Goal: Task Accomplishment & Management: Manage account settings

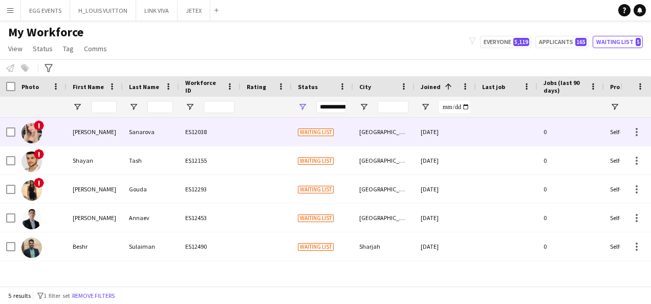
click at [464, 135] on div "[DATE]" at bounding box center [445, 132] width 61 height 28
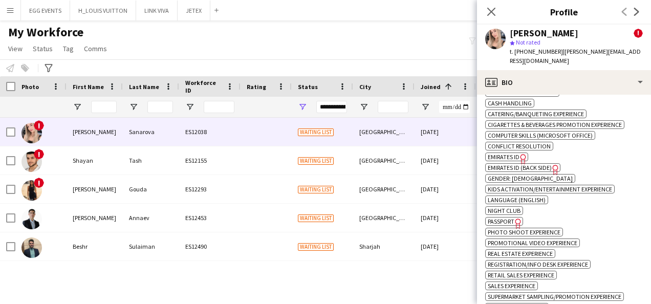
scroll to position [707, 0]
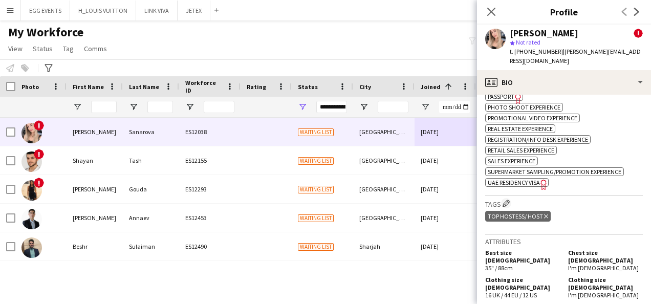
click at [529, 179] on span "UAE Residency Visa" at bounding box center [514, 183] width 52 height 8
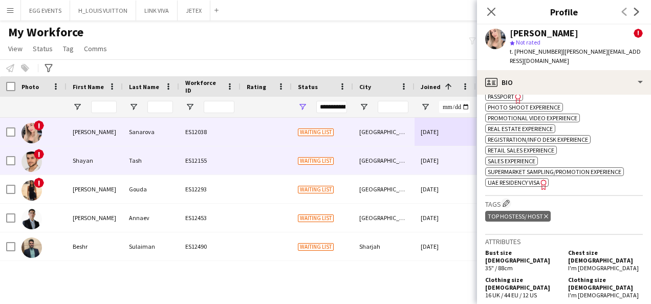
click at [193, 165] on div "ES12155" at bounding box center [209, 160] width 61 height 28
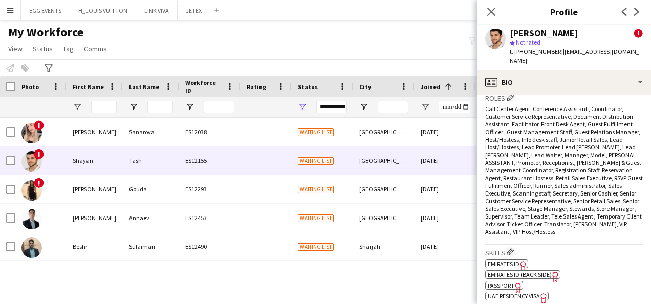
scroll to position [578, 0]
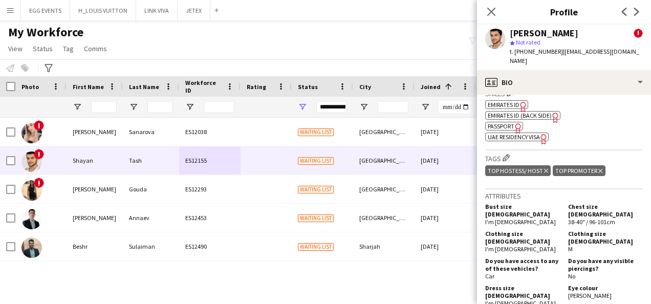
click at [540, 134] on icon "Freelancer has uploaded a photo validation of skill. Click to see" at bounding box center [544, 139] width 11 height 11
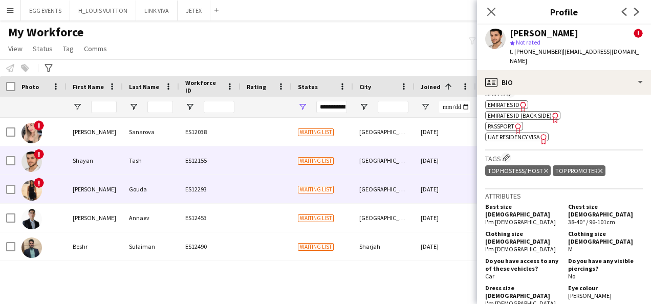
click at [179, 176] on div "ES12293" at bounding box center [209, 189] width 61 height 28
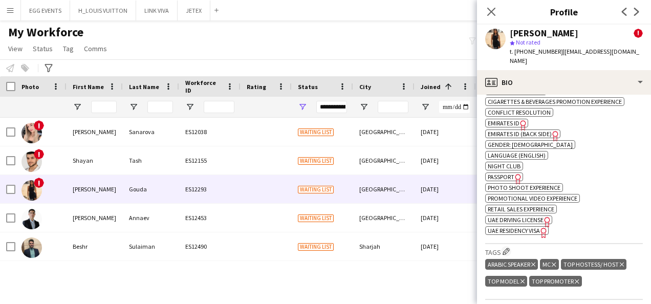
scroll to position [492, 0]
click at [543, 227] on icon "Freelancer has uploaded a photo validation of skill. Click to see" at bounding box center [544, 232] width 11 height 11
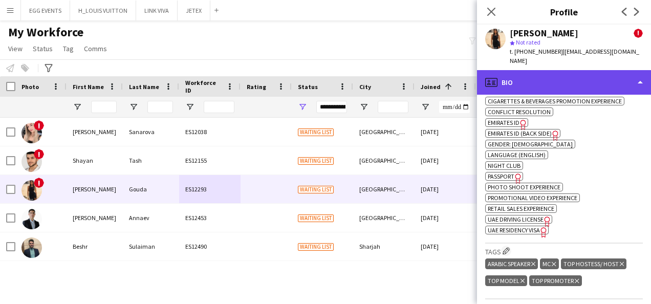
click at [560, 76] on div "profile Bio" at bounding box center [564, 82] width 174 height 25
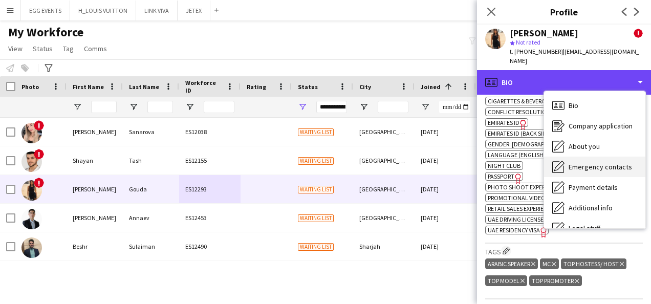
scroll to position [55, 0]
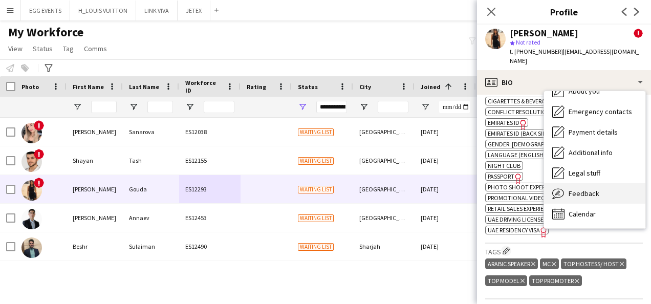
click at [583, 189] on span "Feedback" at bounding box center [584, 193] width 31 height 9
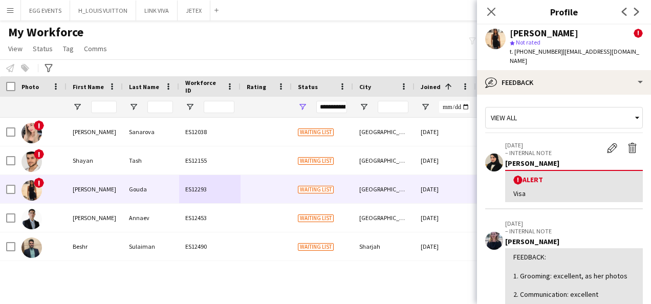
click at [626, 147] on div "16-09-2025 – INTERNAL NOTE Edit alert Delete alert Azza Alnuaimi ! Alert Visa" at bounding box center [574, 171] width 138 height 61
click at [627, 144] on button "Delete alert" at bounding box center [633, 147] width 20 height 13
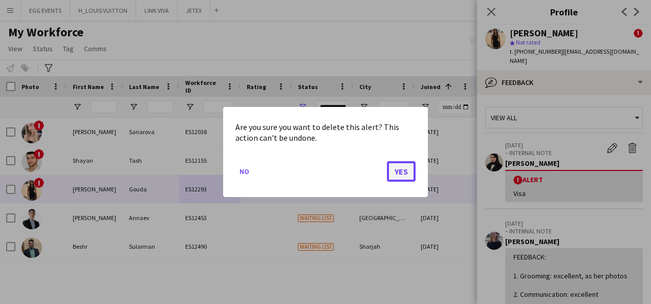
click at [407, 167] on button "Yes" at bounding box center [401, 171] width 29 height 20
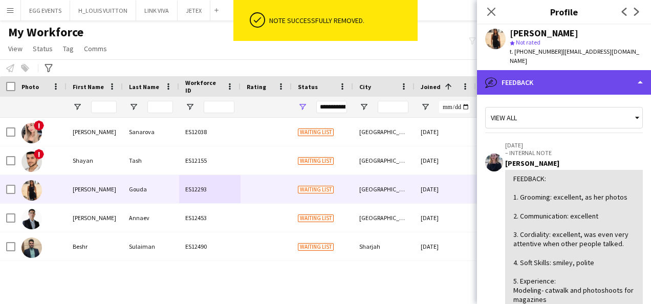
click at [586, 70] on div "bubble-pencil Feedback" at bounding box center [564, 82] width 174 height 25
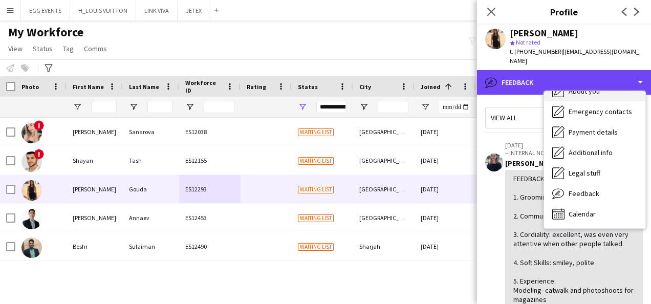
scroll to position [0, 0]
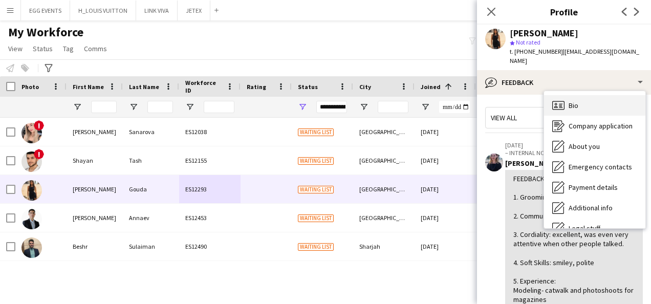
click at [568, 95] on div "Bio Bio" at bounding box center [594, 105] width 101 height 20
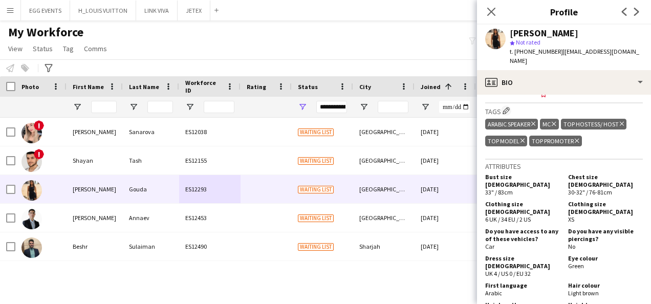
scroll to position [478, 0]
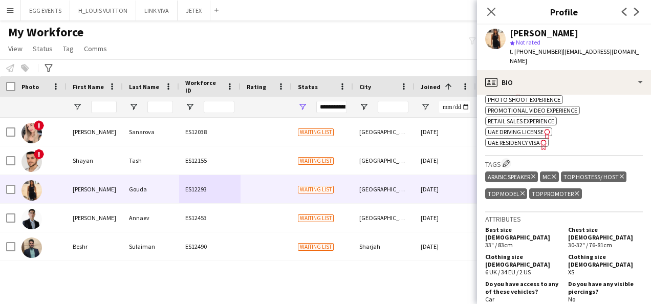
click at [541, 139] on icon "Freelancer has uploaded a photo validation of skill. Click to see" at bounding box center [544, 144] width 11 height 11
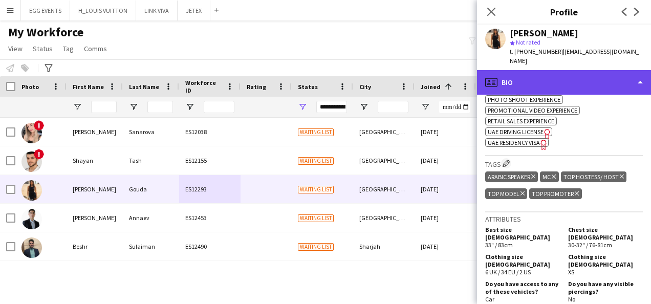
click at [540, 74] on div "profile Bio" at bounding box center [564, 82] width 174 height 25
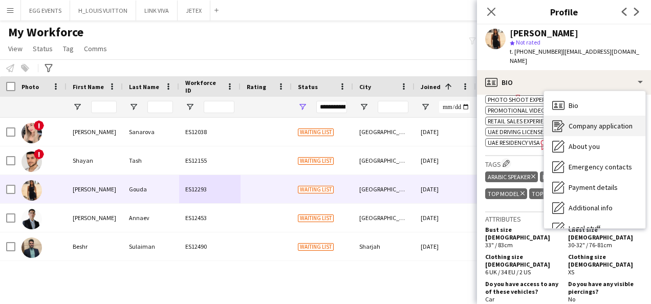
click at [574, 121] on span "Company application" at bounding box center [601, 125] width 64 height 9
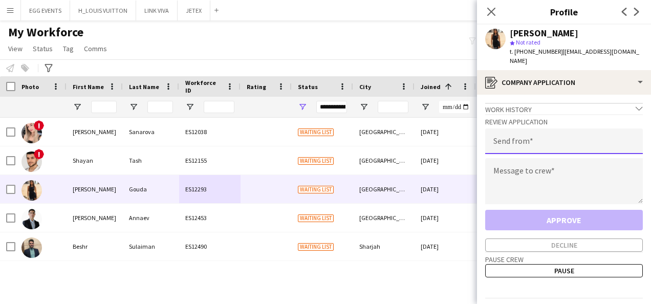
click at [555, 129] on input "email" at bounding box center [564, 142] width 158 height 26
type input "**********"
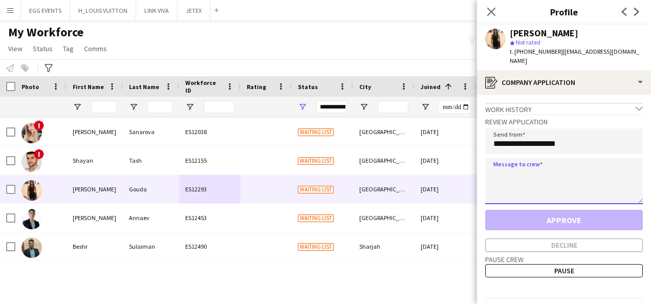
click at [513, 175] on textarea at bounding box center [564, 181] width 158 height 46
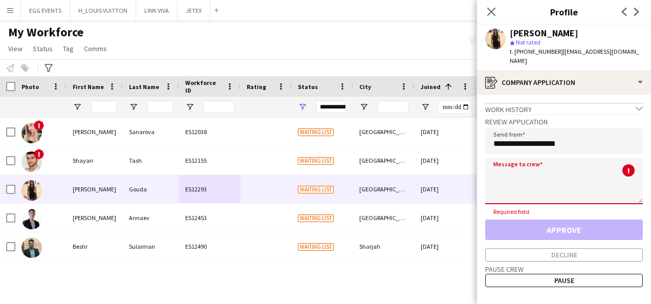
paste textarea "**********"
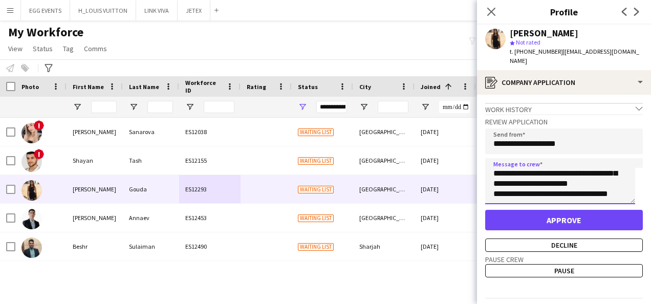
scroll to position [0, 0]
type textarea "**********"
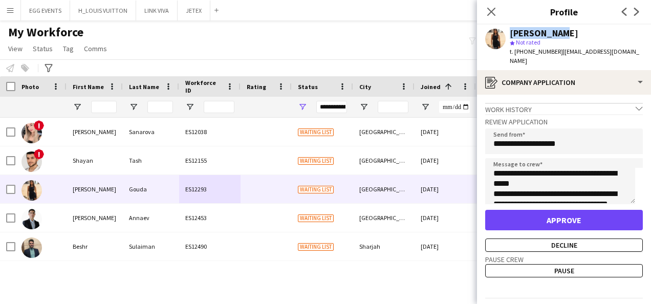
drag, startPoint x: 561, startPoint y: 32, endPoint x: 506, endPoint y: 37, distance: 55.6
click at [506, 37] on div "Sara Gouda star Not rated t. +971507113124 | sarasamygouda@hotmail.com" at bounding box center [564, 48] width 174 height 46
copy div "Sara Gouda"
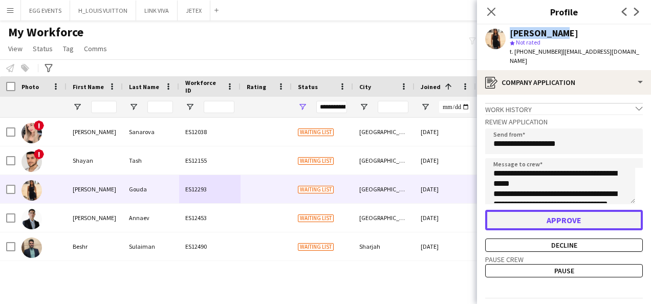
click at [518, 218] on button "Approve" at bounding box center [564, 220] width 158 height 20
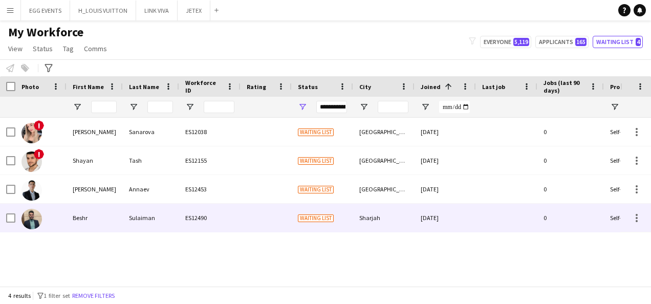
click at [364, 232] on div "Beshr Sulaiman ES12490 Waiting list Sharjah 15-09-2025 0 Self-employed Crew 30 …" at bounding box center [387, 218] width 774 height 29
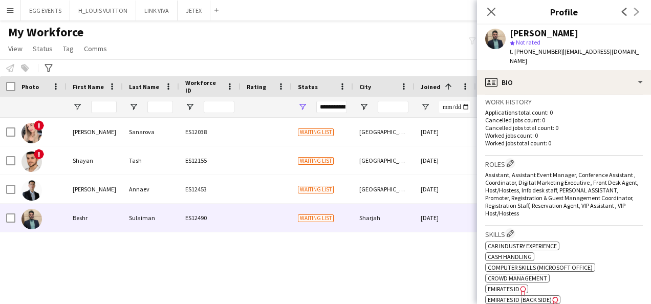
scroll to position [390, 0]
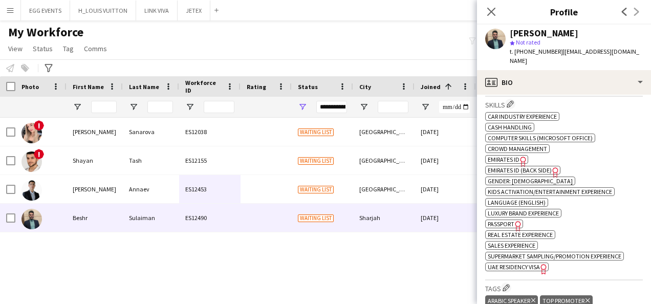
click at [499, 156] on span "Emirates ID" at bounding box center [504, 160] width 32 height 8
click at [527, 263] on span "UAE Residency Visa" at bounding box center [514, 267] width 52 height 8
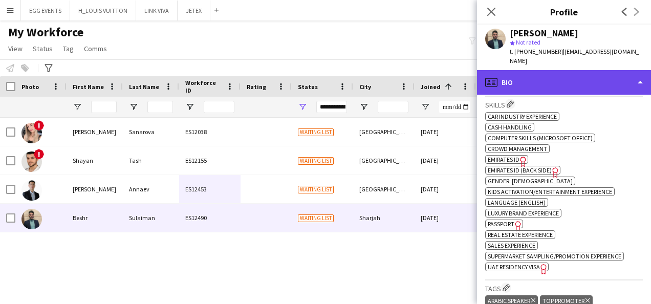
click at [578, 75] on div "profile Bio" at bounding box center [564, 82] width 174 height 25
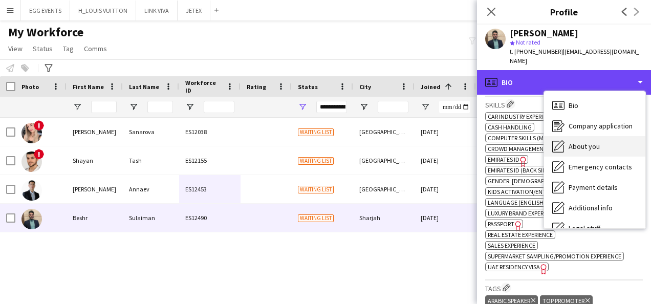
scroll to position [55, 0]
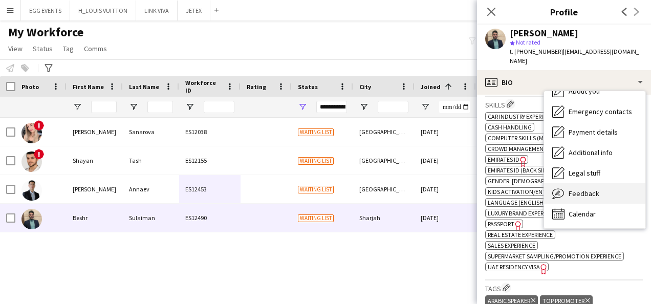
click at [578, 189] on span "Feedback" at bounding box center [584, 193] width 31 height 9
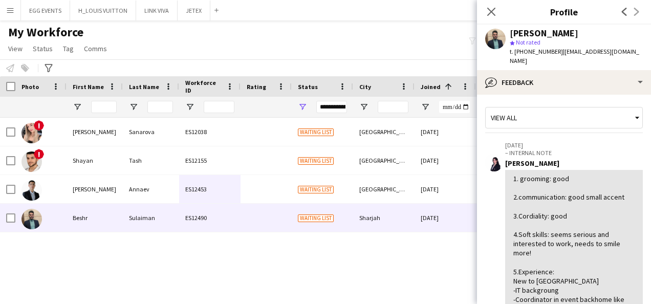
scroll to position [156, 0]
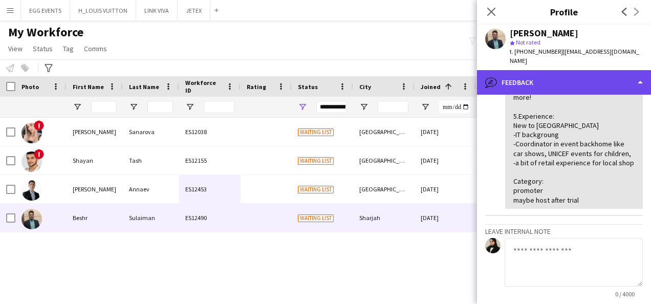
click at [620, 78] on div "bubble-pencil Feedback" at bounding box center [564, 82] width 174 height 25
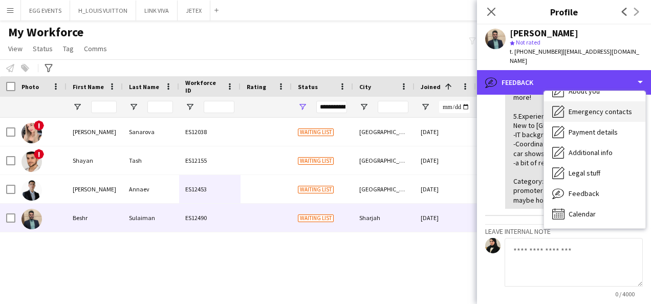
scroll to position [0, 0]
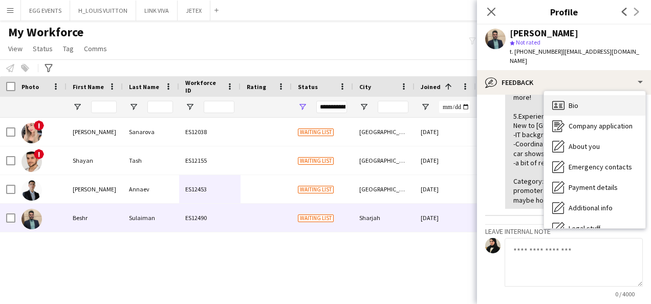
click at [602, 96] on div "Bio Bio" at bounding box center [594, 105] width 101 height 20
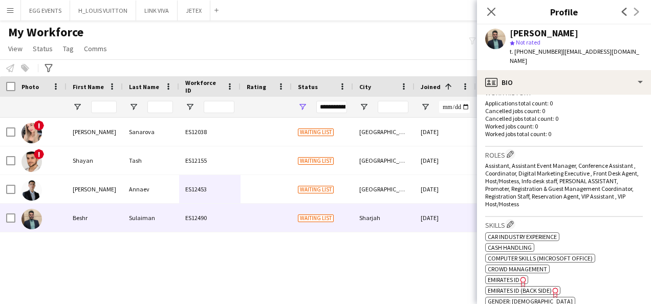
scroll to position [269, 0]
click at [516, 276] on span "Emirates ID" at bounding box center [504, 280] width 32 height 8
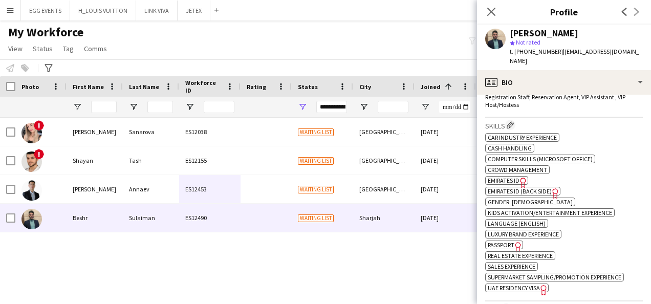
scroll to position [368, 0]
click at [514, 177] on span "Emirates ID" at bounding box center [504, 181] width 32 height 8
click at [609, 59] on div "Beshr Sulaiman star Not rated t. +971557035055 | beshr.souliman@gmail.com" at bounding box center [564, 48] width 174 height 46
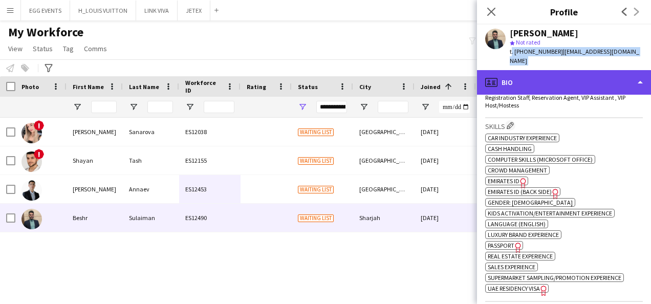
click at [607, 70] on div "profile Bio" at bounding box center [564, 82] width 174 height 25
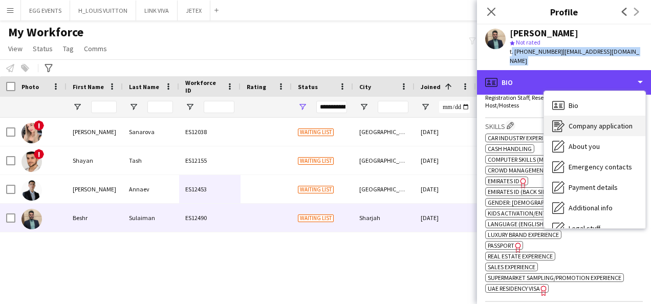
scroll to position [55, 0]
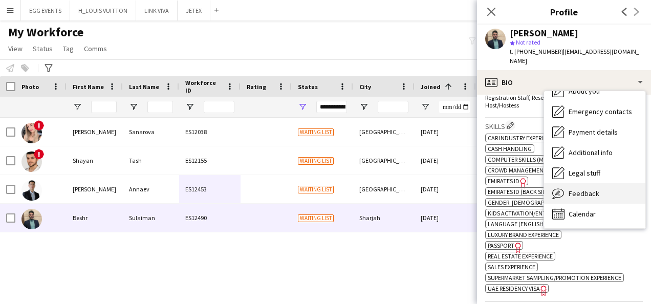
click at [573, 189] on span "Feedback" at bounding box center [584, 193] width 31 height 9
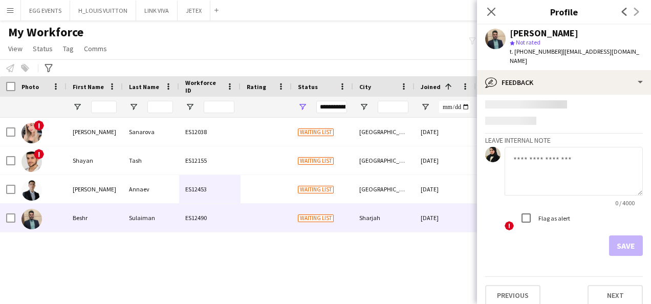
scroll to position [265, 0]
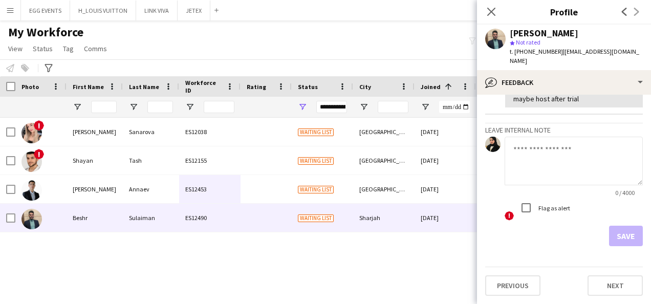
click at [546, 174] on textarea at bounding box center [574, 161] width 138 height 49
type textarea "**********"
click at [622, 230] on button "Save" at bounding box center [626, 236] width 34 height 20
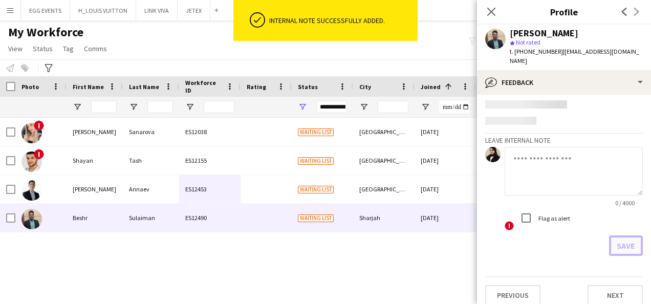
scroll to position [325, 0]
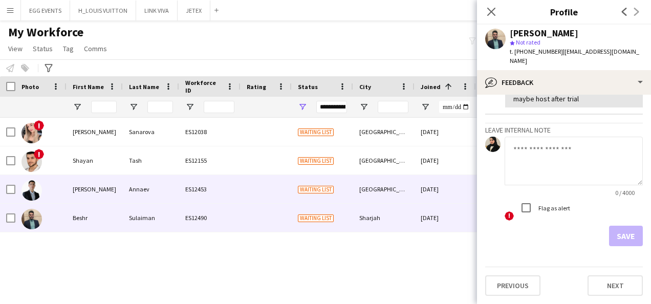
click at [440, 183] on div "[DATE]" at bounding box center [445, 189] width 61 height 28
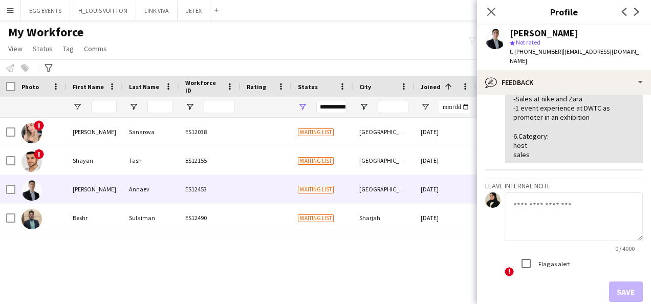
scroll to position [0, 0]
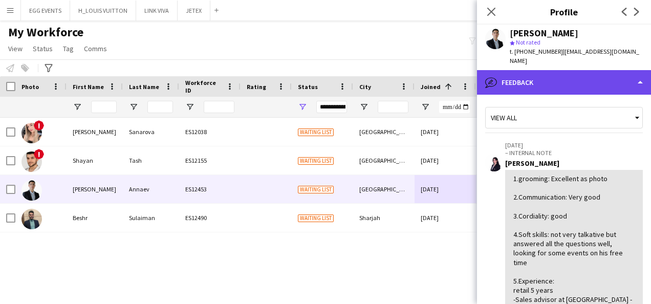
click at [608, 79] on div "bubble-pencil Feedback" at bounding box center [564, 82] width 174 height 25
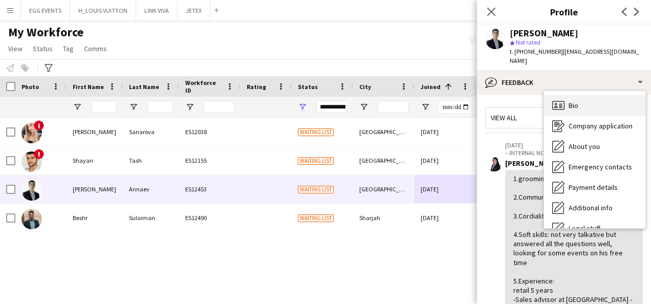
click at [595, 97] on div "Bio Bio" at bounding box center [594, 105] width 101 height 20
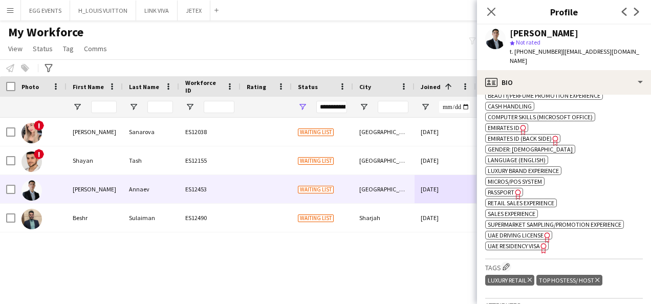
scroll to position [400, 0]
click at [520, 125] on icon "Freelancer has uploaded a photo validation of skill. Click to see" at bounding box center [523, 130] width 11 height 11
click at [532, 243] on span "UAE Residency Visa" at bounding box center [514, 247] width 52 height 8
click at [514, 189] on icon "Freelancer has uploaded a photo validation of skill. Click to see" at bounding box center [518, 194] width 11 height 11
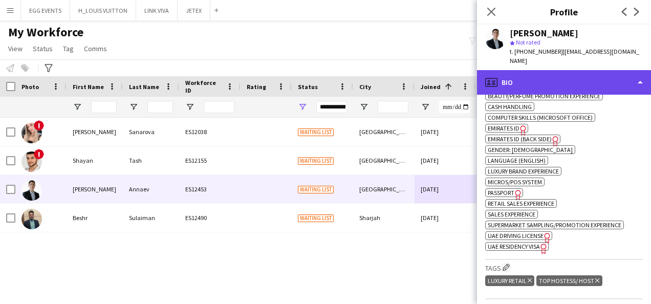
click at [516, 70] on div "profile Bio" at bounding box center [564, 82] width 174 height 25
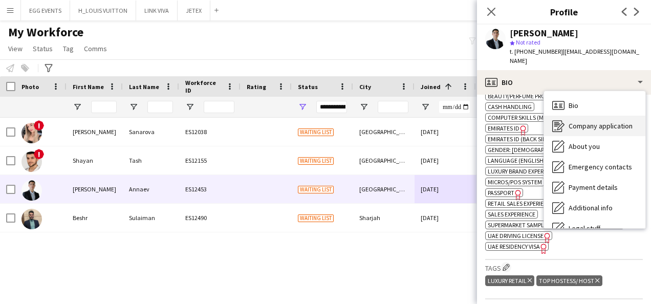
click at [572, 116] on div "Company application Company application" at bounding box center [594, 126] width 101 height 20
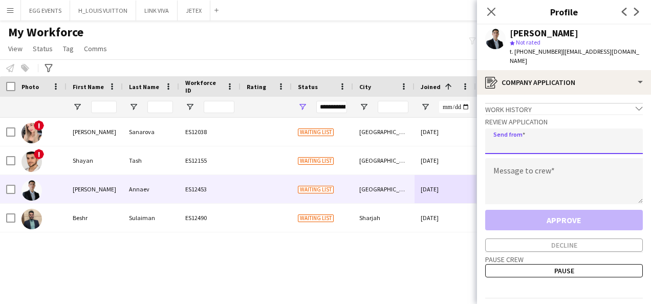
click at [546, 137] on input "email" at bounding box center [564, 142] width 158 height 26
type input "**********"
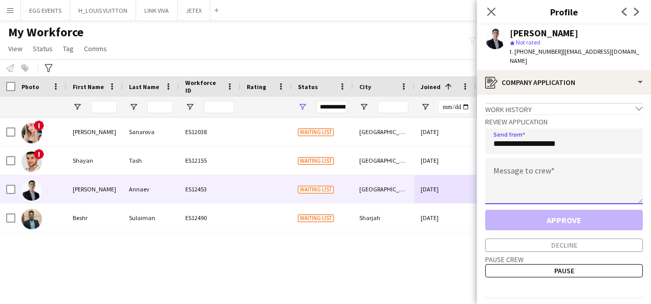
click at [528, 169] on textarea at bounding box center [564, 181] width 158 height 46
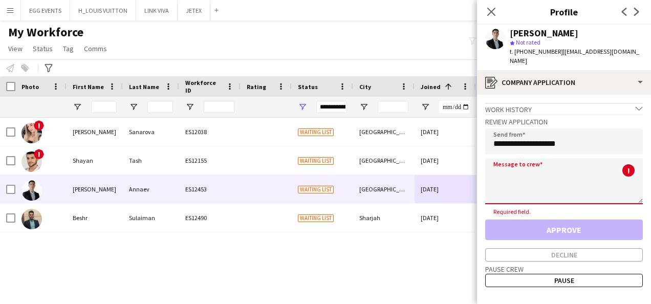
paste textarea "**********"
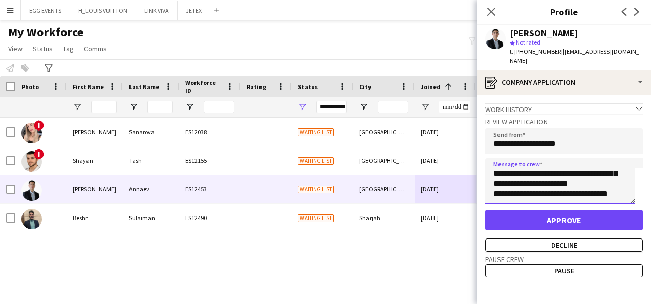
scroll to position [0, 0]
type textarea "**********"
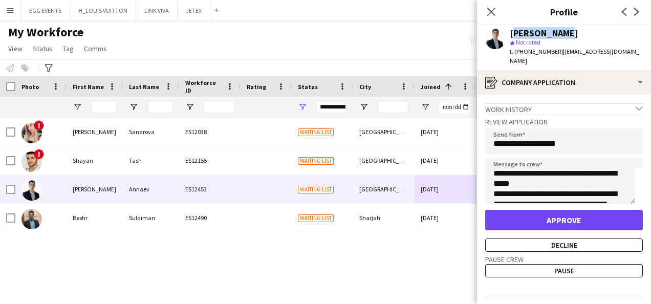
drag, startPoint x: 563, startPoint y: 31, endPoint x: 508, endPoint y: 36, distance: 55.0
click at [508, 36] on div "Ovez Annaev star Not rated t. +971585988389 | ovez9annayev@gmail.com" at bounding box center [564, 48] width 174 height 46
copy div "Ovez Annaev"
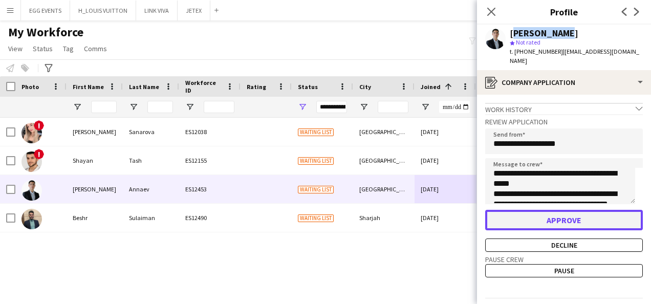
click at [516, 210] on button "Approve" at bounding box center [564, 220] width 158 height 20
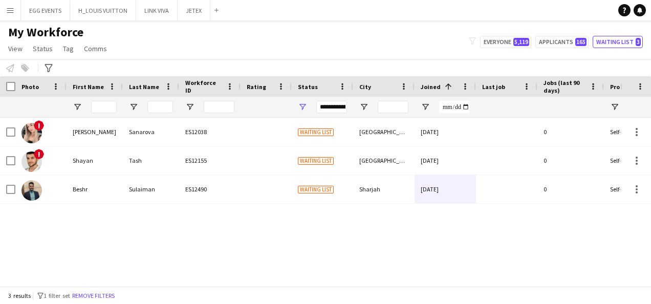
click at [339, 104] on div "**********" at bounding box center [331, 107] width 31 height 12
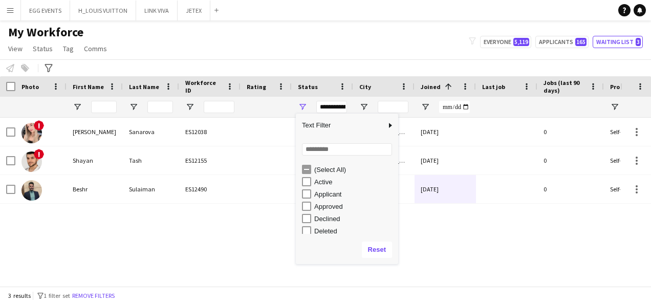
scroll to position [65, 0]
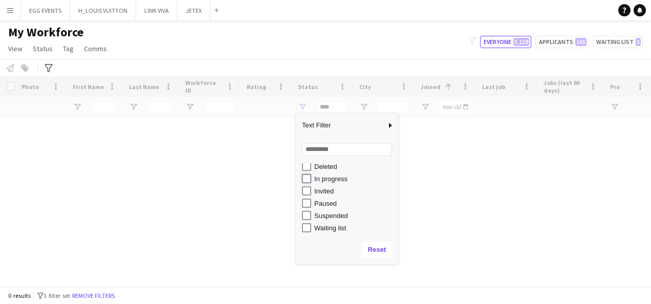
type input "**********"
click at [363, 39] on div "My Workforce View Views Default view New view Update view Delete view Edit name…" at bounding box center [325, 42] width 651 height 35
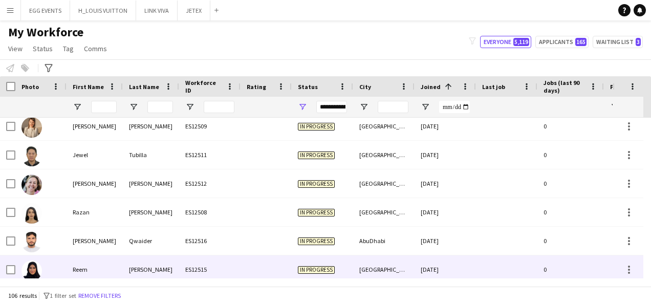
scroll to position [2878, 0]
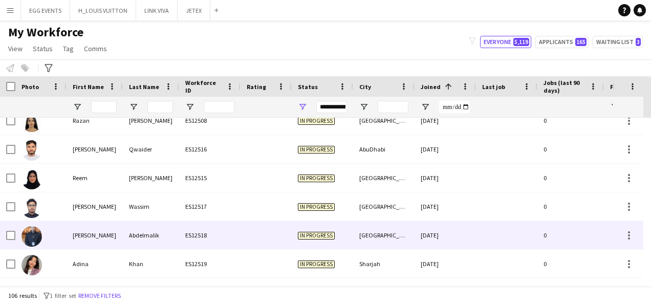
click at [318, 229] on div "In progress" at bounding box center [322, 235] width 61 height 28
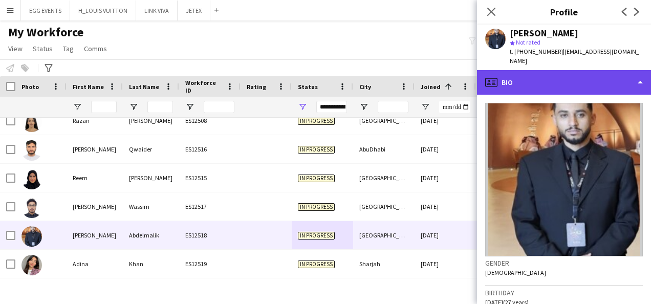
click at [583, 70] on div "profile Bio" at bounding box center [564, 82] width 174 height 25
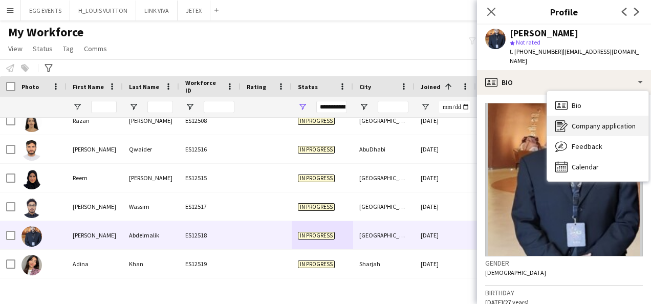
click at [568, 116] on div "Company application Company application" at bounding box center [597, 126] width 101 height 20
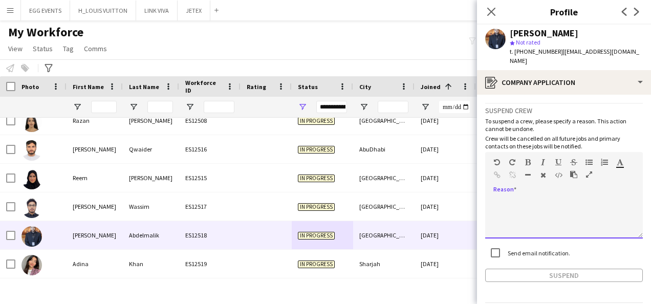
click at [509, 198] on div at bounding box center [564, 218] width 158 height 41
paste div
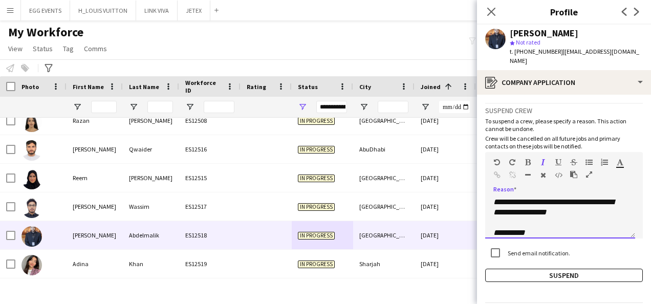
scroll to position [0, 0]
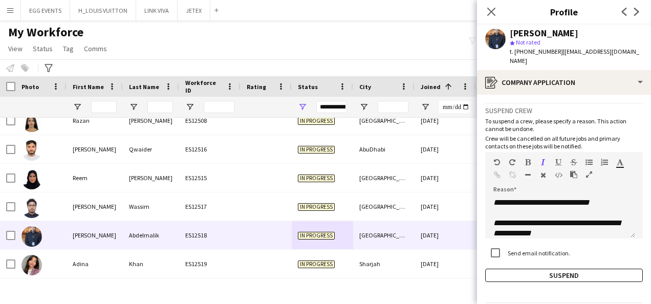
drag, startPoint x: 605, startPoint y: 33, endPoint x: 510, endPoint y: 29, distance: 95.3
click at [510, 29] on div "Mohamed Abdelmalik" at bounding box center [576, 33] width 133 height 9
copy div "Mohamed Abdelmalik"
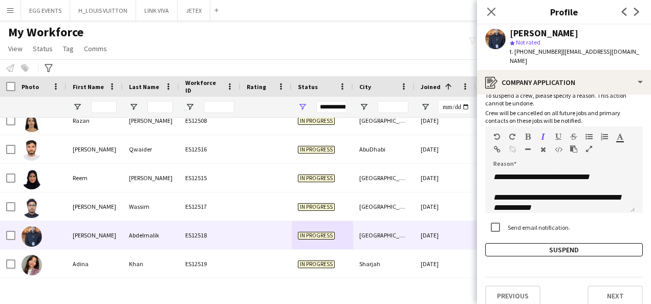
click at [505, 250] on app-crew-profile-application "**********" at bounding box center [564, 199] width 174 height 209
click at [497, 243] on button "Suspend" at bounding box center [564, 249] width 158 height 13
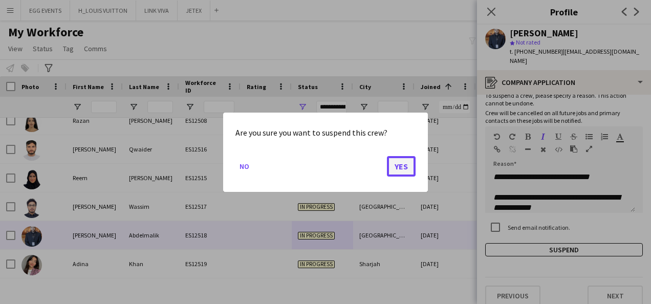
click at [399, 163] on button "Yes" at bounding box center [401, 166] width 29 height 20
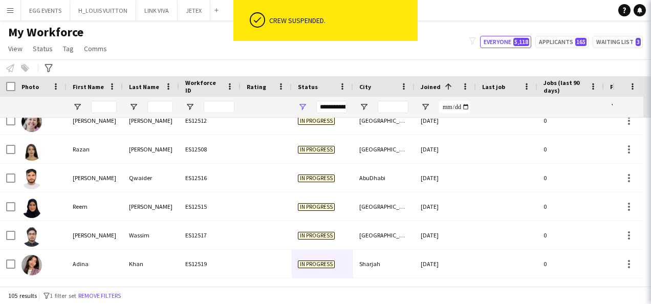
scroll to position [2850, 0]
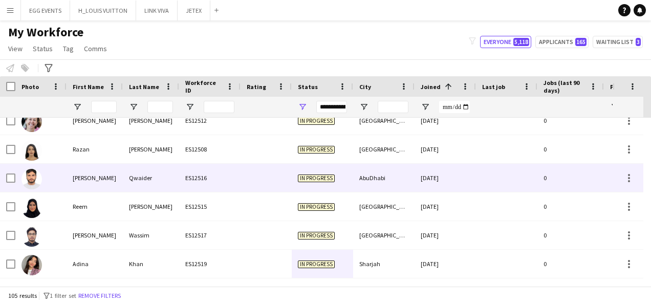
click at [418, 166] on div "19-09-2025" at bounding box center [445, 178] width 61 height 28
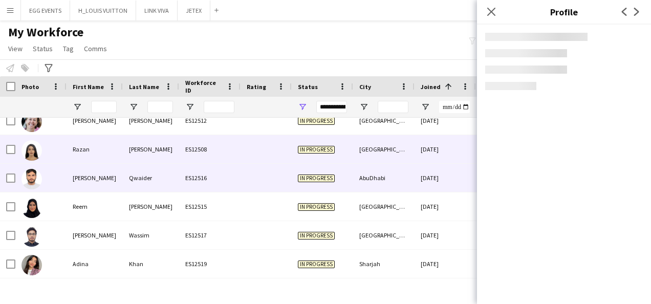
click at [428, 158] on div "18-09-2025" at bounding box center [445, 149] width 61 height 28
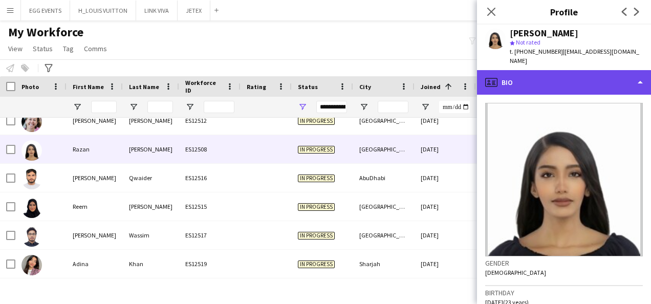
click at [588, 80] on div "profile Bio" at bounding box center [564, 82] width 174 height 25
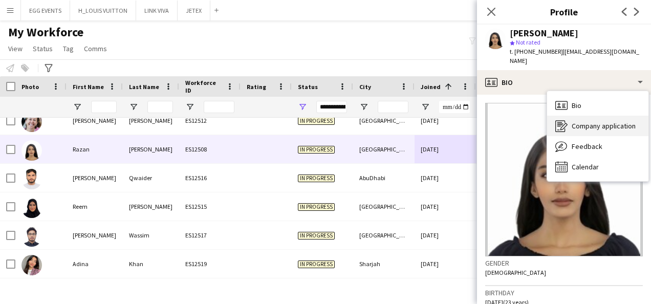
click at [585, 121] on span "Company application" at bounding box center [604, 125] width 64 height 9
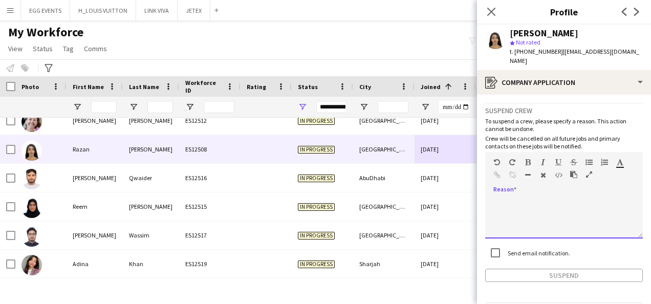
click at [511, 198] on div at bounding box center [564, 218] width 158 height 41
paste div
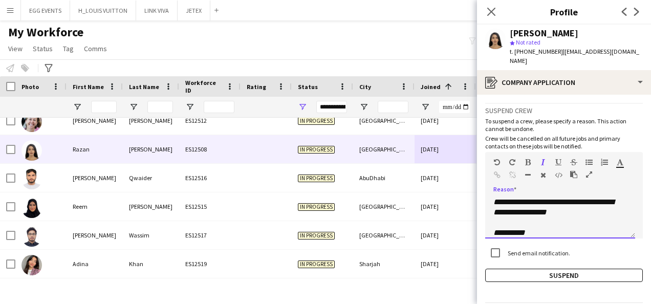
scroll to position [0, 0]
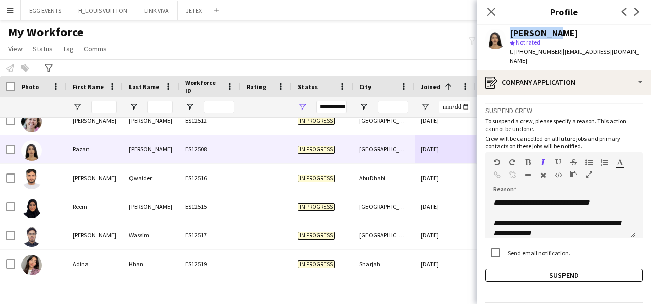
drag, startPoint x: 554, startPoint y: 32, endPoint x: 504, endPoint y: 34, distance: 50.2
click at [504, 34] on div "Razan Ali star Not rated t. +966505298544 | razanalwaleedali@gmail.com" at bounding box center [564, 48] width 174 height 46
copy div "Razan Ali"
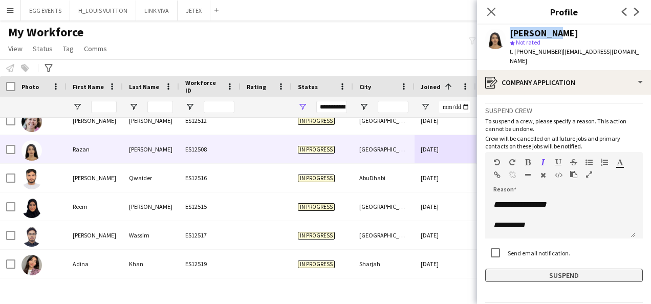
click at [530, 269] on button "Suspend" at bounding box center [564, 275] width 158 height 13
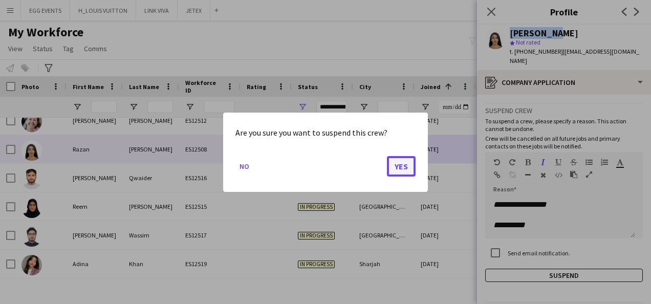
click at [409, 167] on button "Yes" at bounding box center [401, 166] width 29 height 20
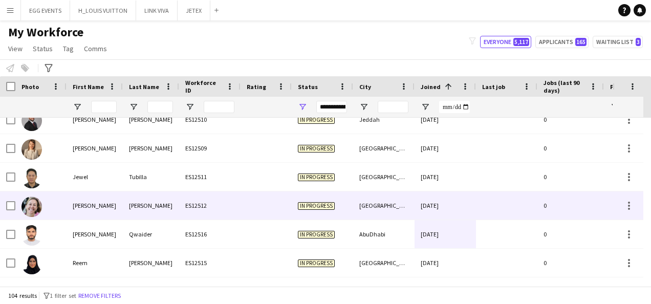
scroll to position [2695, 0]
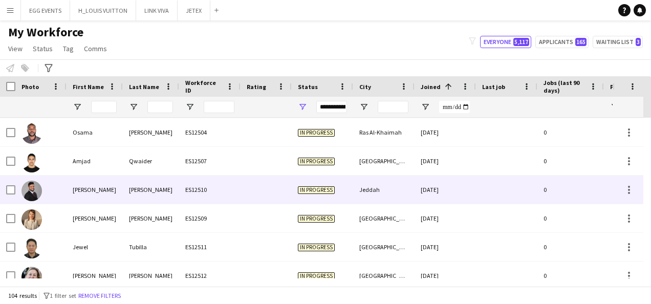
click at [433, 191] on div "18-09-2025" at bounding box center [445, 190] width 61 height 28
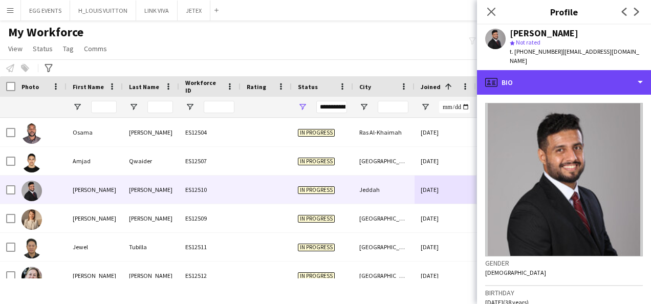
click at [587, 70] on div "profile Bio" at bounding box center [564, 82] width 174 height 25
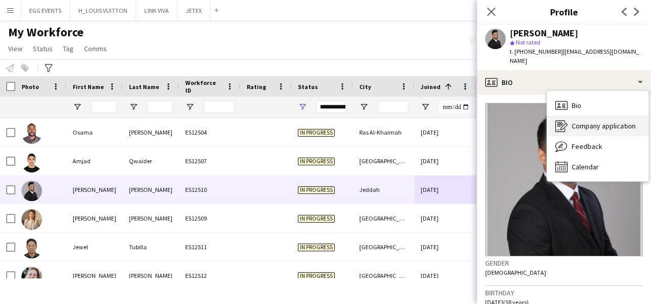
click at [561, 124] on icon at bounding box center [561, 124] width 6 height 1
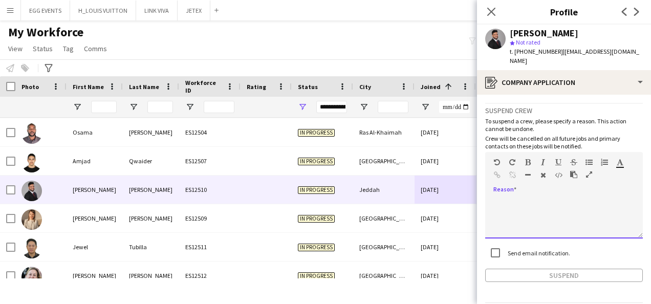
click at [536, 217] on div at bounding box center [564, 218] width 158 height 41
paste div
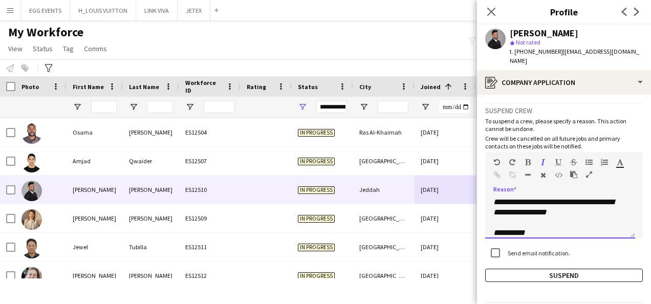
scroll to position [0, 0]
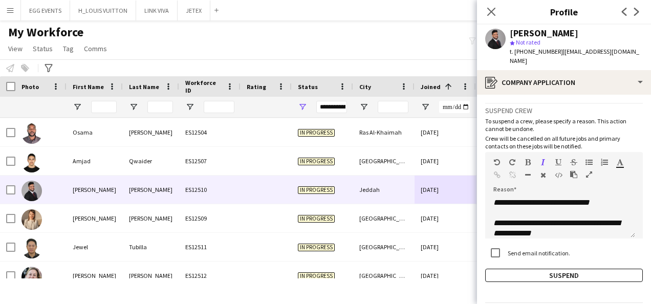
drag, startPoint x: 584, startPoint y: 28, endPoint x: 505, endPoint y: 34, distance: 79.0
click at [505, 34] on div "Hasan Al Hamed star Not rated t. +966560068231 | alhamed.hasan@gmail.com" at bounding box center [564, 48] width 174 height 46
copy div "Hasan Al Hamed"
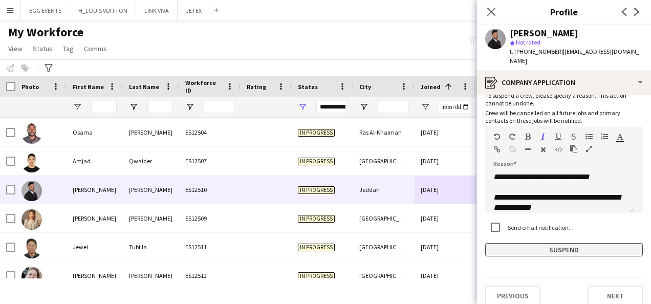
click at [501, 243] on button "Suspend" at bounding box center [564, 249] width 158 height 13
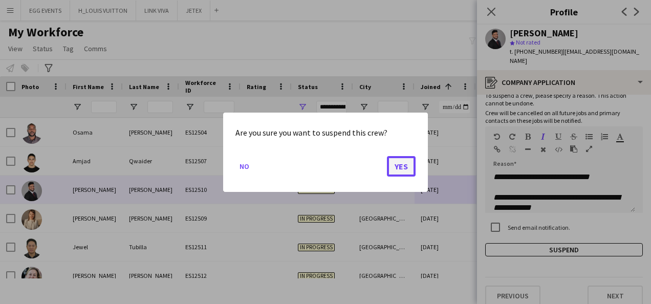
click at [401, 168] on button "Yes" at bounding box center [401, 166] width 29 height 20
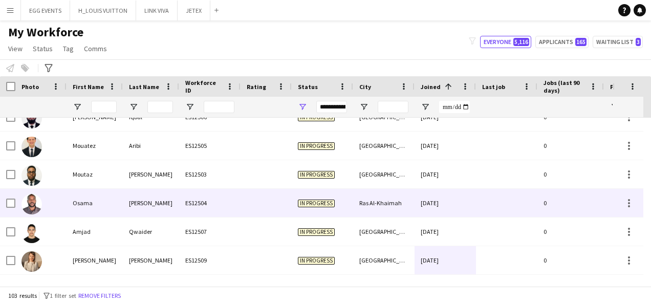
scroll to position [2718, 0]
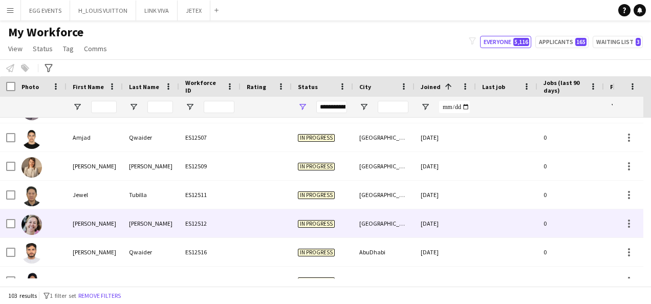
click at [395, 220] on div "Exeter" at bounding box center [383, 223] width 61 height 28
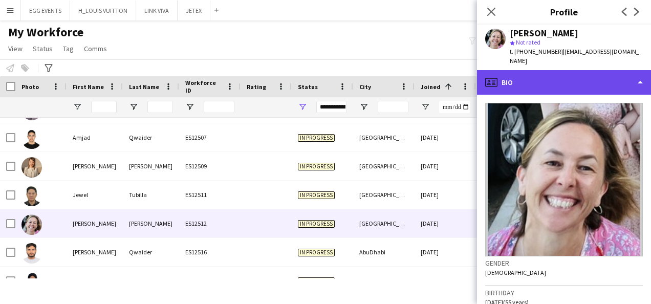
click at [586, 82] on div "profile Bio" at bounding box center [564, 82] width 174 height 25
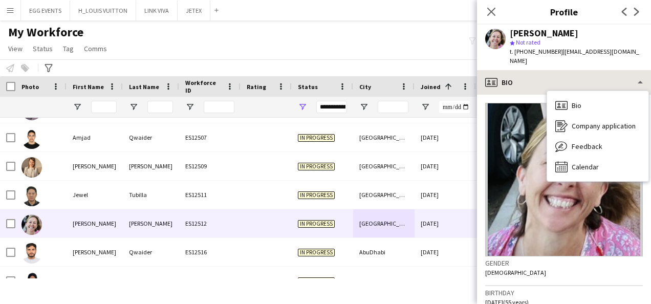
click at [586, 91] on div "Bio Bio Company application Company application Feedback Feedback Calendar Cale…" at bounding box center [597, 136] width 101 height 90
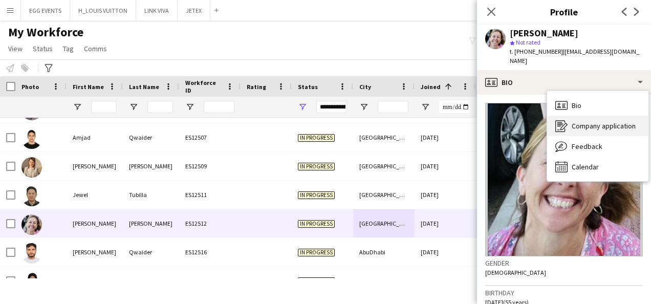
click at [572, 124] on div "Company application Company application" at bounding box center [597, 126] width 101 height 20
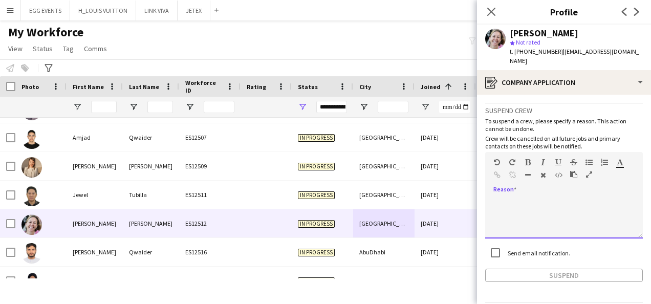
click at [513, 199] on div at bounding box center [564, 218] width 158 height 41
paste div
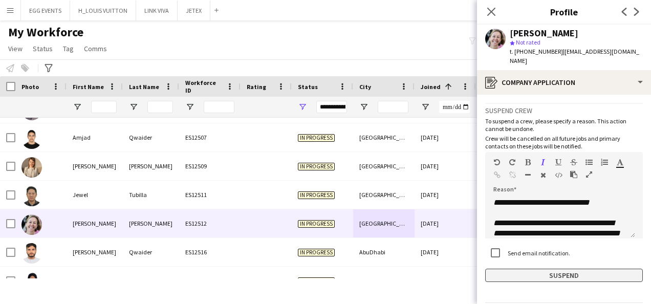
click at [504, 269] on button "Suspend" at bounding box center [564, 275] width 158 height 13
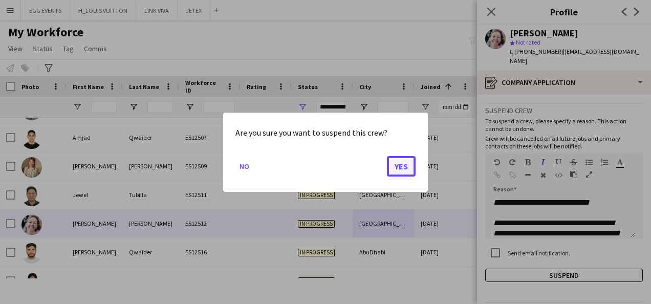
click at [400, 175] on button "Yes" at bounding box center [401, 166] width 29 height 20
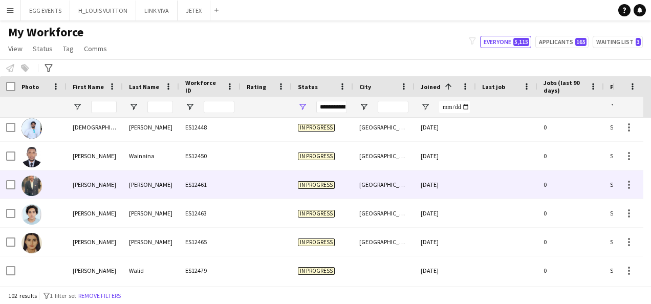
click at [400, 175] on div "Abu Dhabi" at bounding box center [383, 184] width 61 height 28
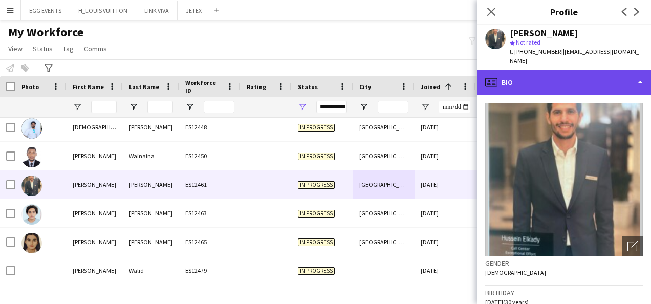
click at [557, 70] on div "profile Bio" at bounding box center [564, 82] width 174 height 25
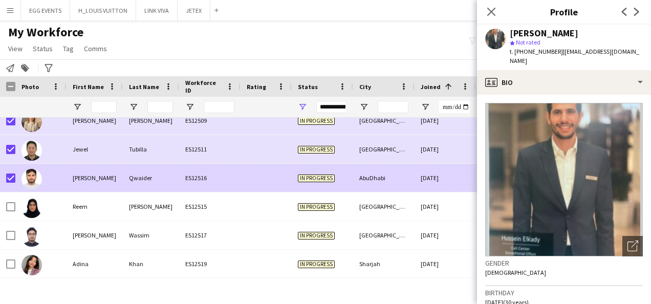
click at [75, 182] on div "Rashid" at bounding box center [95, 178] width 56 height 28
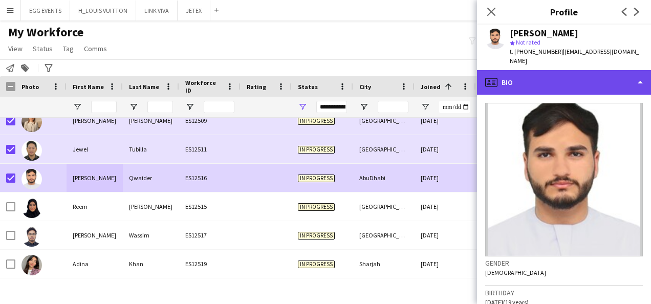
click at [540, 71] on div "profile Bio" at bounding box center [564, 82] width 174 height 25
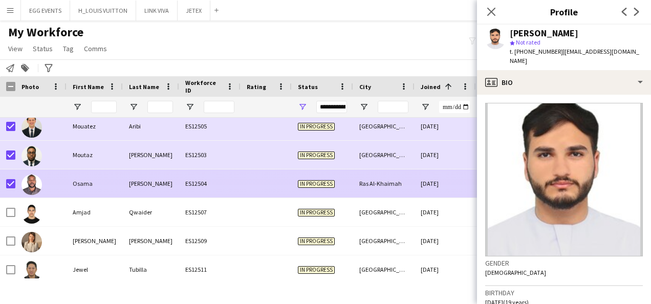
click at [377, 195] on div "Ras Al-Khaimah" at bounding box center [383, 183] width 61 height 28
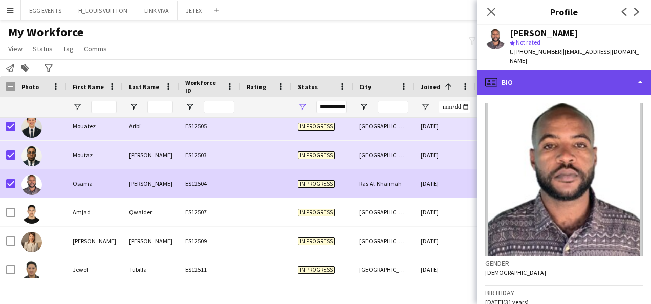
click at [575, 76] on div "profile Bio" at bounding box center [564, 82] width 174 height 25
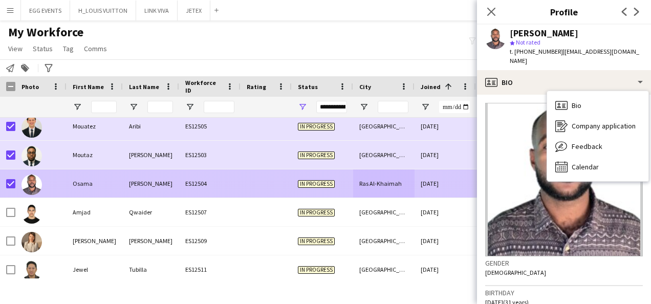
click at [5, 183] on div at bounding box center [7, 183] width 15 height 28
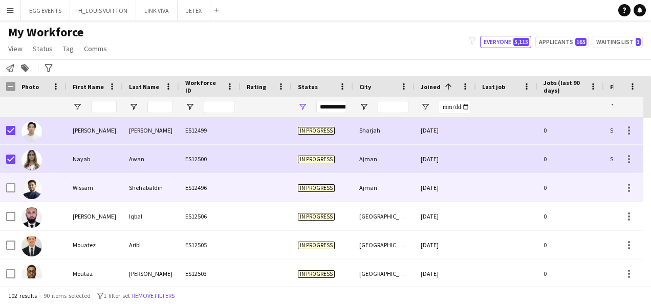
click at [51, 193] on div at bounding box center [40, 188] width 51 height 28
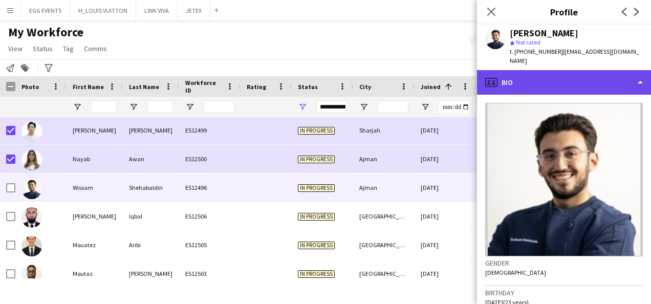
click at [549, 72] on div "profile Bio" at bounding box center [564, 82] width 174 height 25
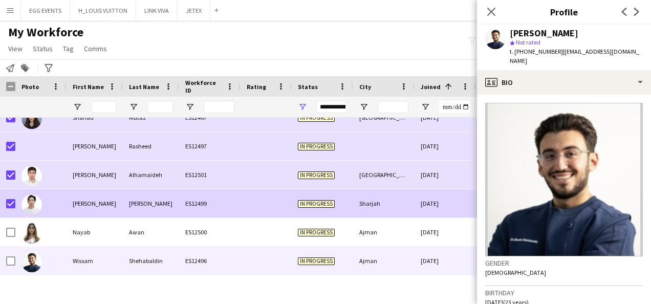
click at [15, 200] on div at bounding box center [40, 203] width 51 height 28
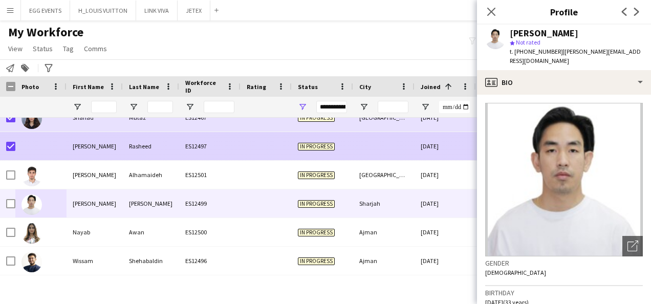
click at [15, 146] on div at bounding box center [40, 146] width 51 height 28
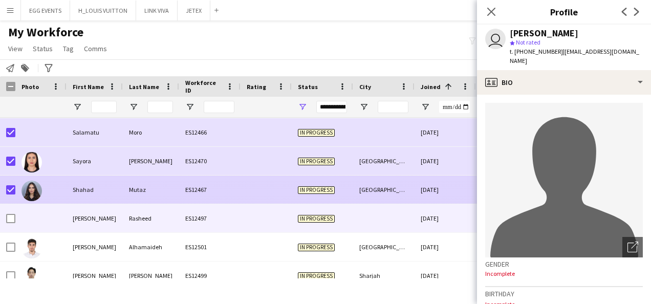
click at [135, 198] on div "Mutaz" at bounding box center [151, 190] width 56 height 28
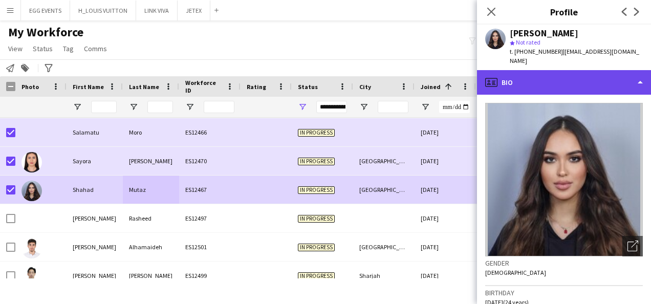
click at [547, 71] on div "profile Bio" at bounding box center [564, 82] width 174 height 25
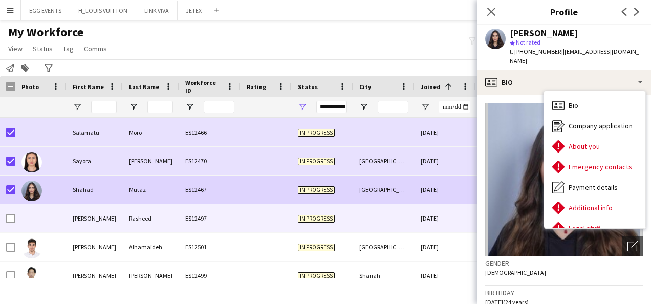
click at [352, 215] on div "In progress" at bounding box center [322, 218] width 61 height 28
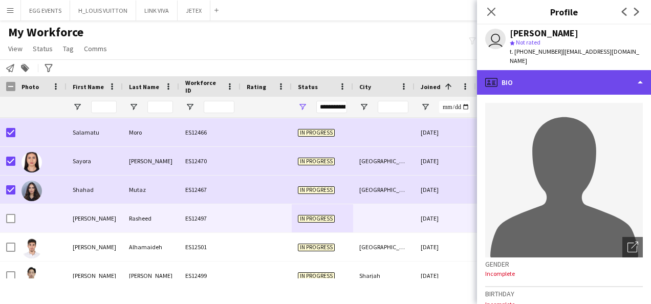
click at [563, 80] on div "profile Bio" at bounding box center [564, 82] width 174 height 25
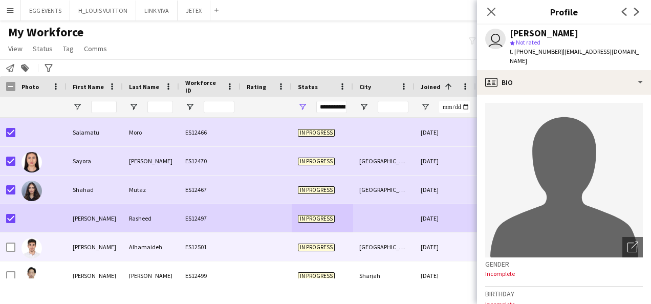
click at [62, 250] on div at bounding box center [40, 247] width 51 height 28
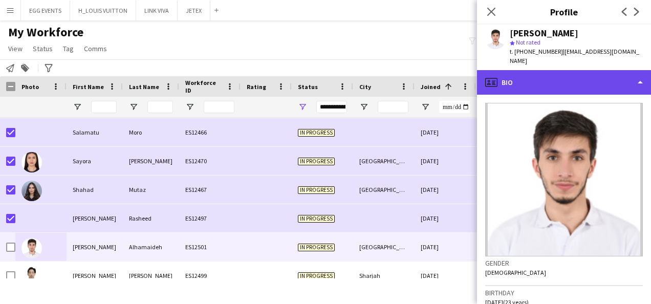
click at [541, 83] on div "profile Bio" at bounding box center [564, 82] width 174 height 25
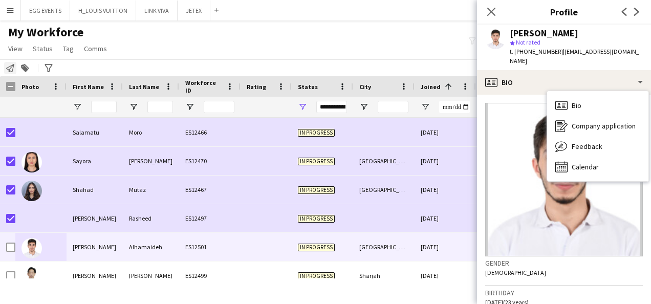
click at [13, 71] on icon "Notify workforce" at bounding box center [10, 68] width 8 height 8
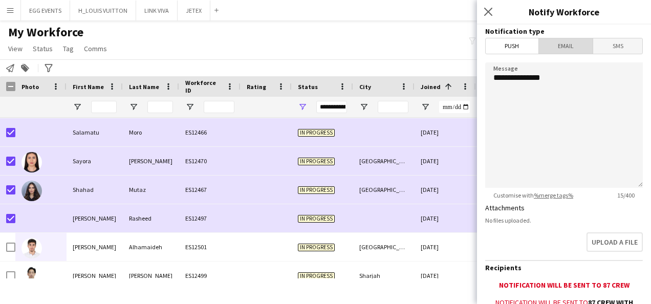
click at [571, 47] on span "Email" at bounding box center [566, 45] width 54 height 15
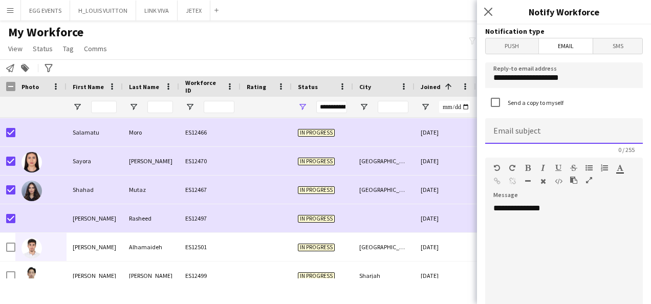
click at [537, 137] on input at bounding box center [564, 131] width 158 height 26
type input "**********"
click at [573, 213] on div "**********" at bounding box center [560, 264] width 150 height 123
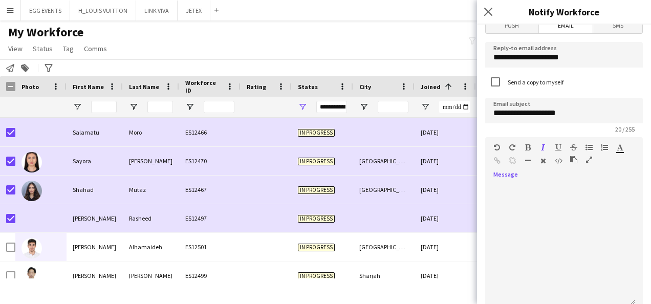
scroll to position [343, 0]
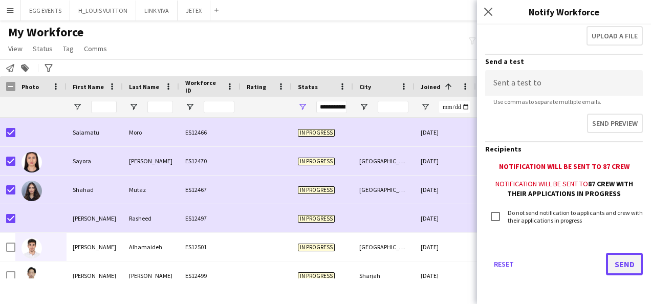
click at [615, 258] on button "Send" at bounding box center [624, 264] width 37 height 23
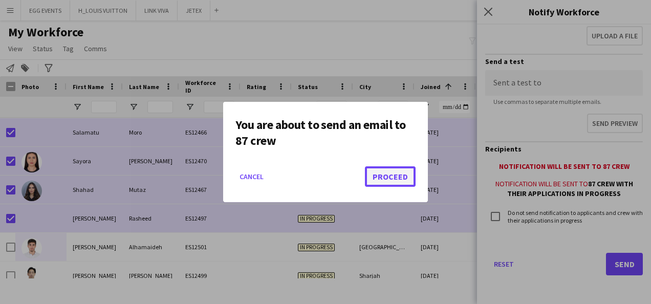
click at [397, 179] on button "Proceed" at bounding box center [390, 176] width 51 height 20
